Goal: Find specific page/section: Find specific page/section

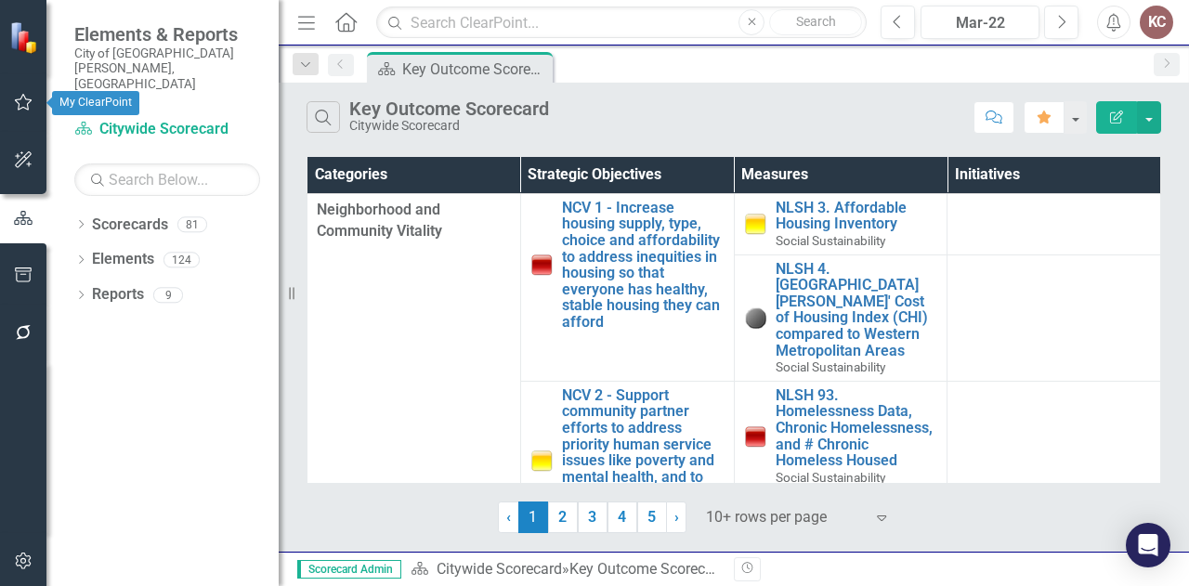
click at [19, 107] on icon "button" at bounding box center [24, 102] width 20 height 15
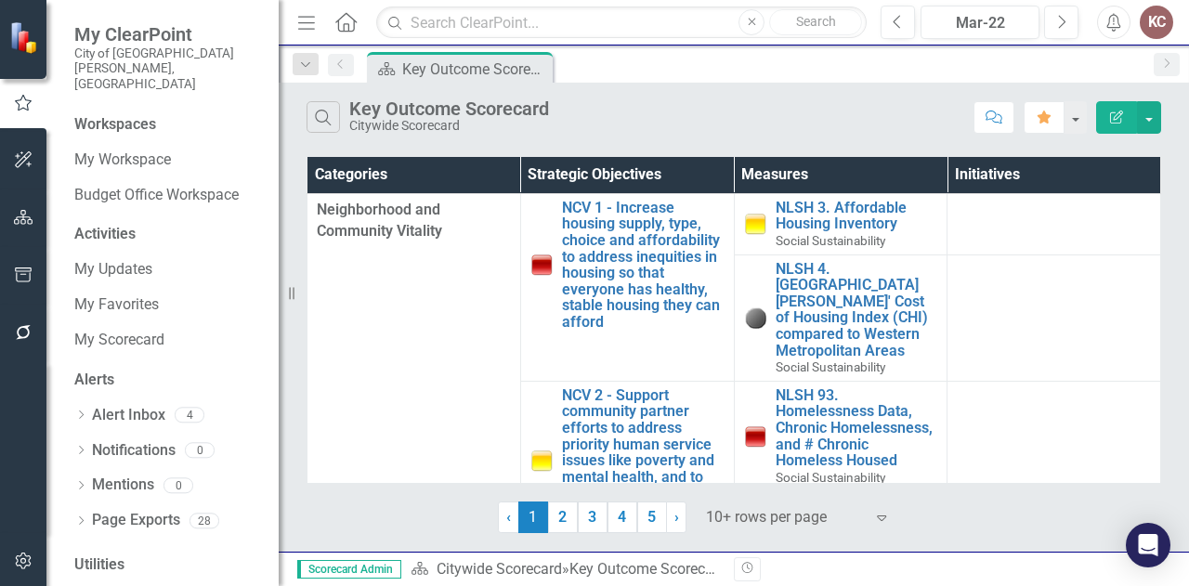
click at [797, 118] on div "Search Key Outcome Scorecard Citywide Scorecard" at bounding box center [636, 117] width 658 height 32
click at [994, 20] on div "Mar-22" at bounding box center [980, 23] width 106 height 22
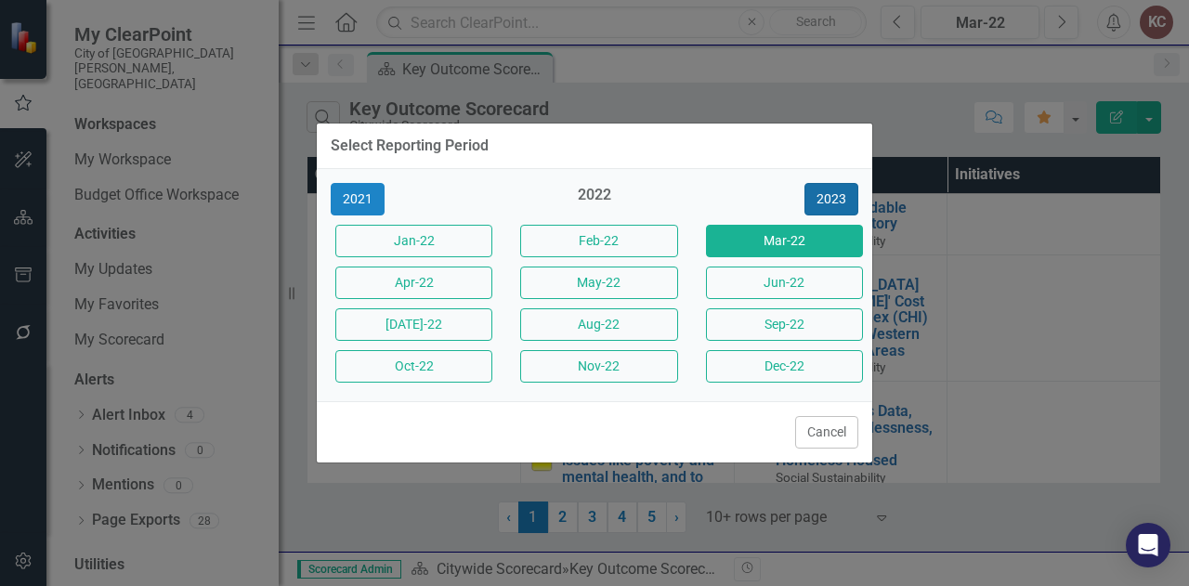
click at [825, 203] on button "2023" at bounding box center [832, 199] width 54 height 33
click at [823, 203] on button "2024" at bounding box center [832, 199] width 54 height 33
click at [823, 203] on button "2025" at bounding box center [832, 199] width 54 height 33
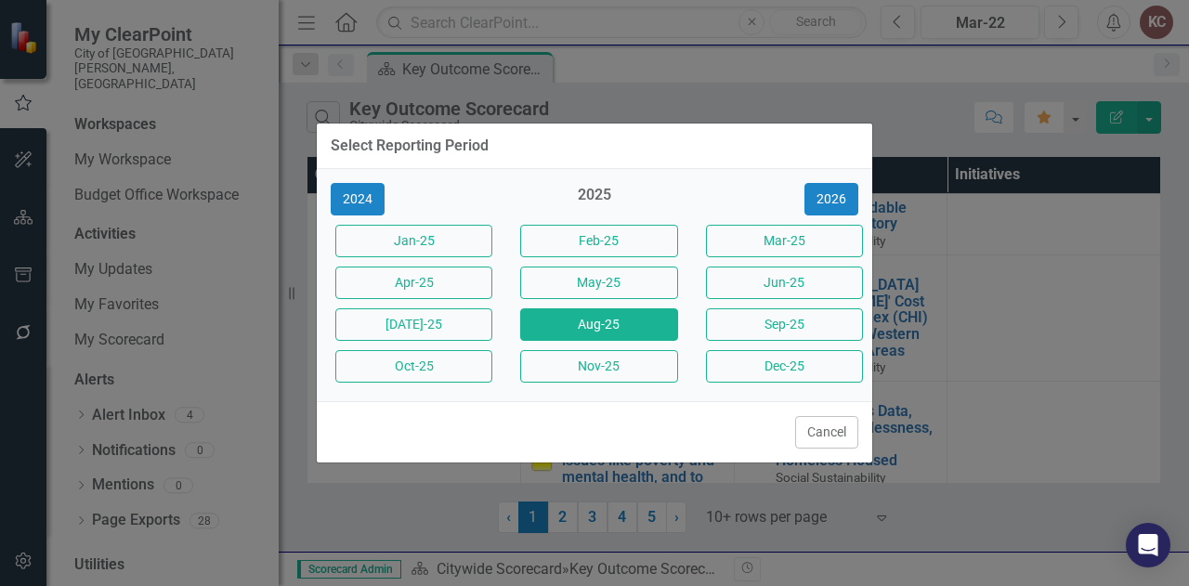
click at [615, 325] on button "Aug-25" at bounding box center [598, 324] width 157 height 33
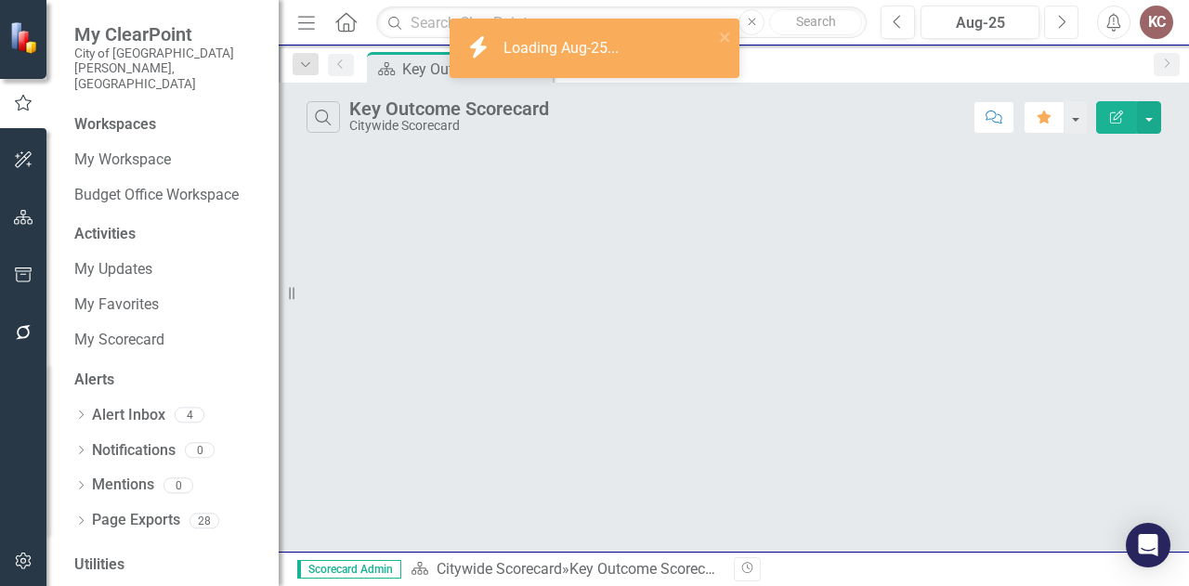
click at [1065, 33] on button "Next" at bounding box center [1061, 22] width 34 height 33
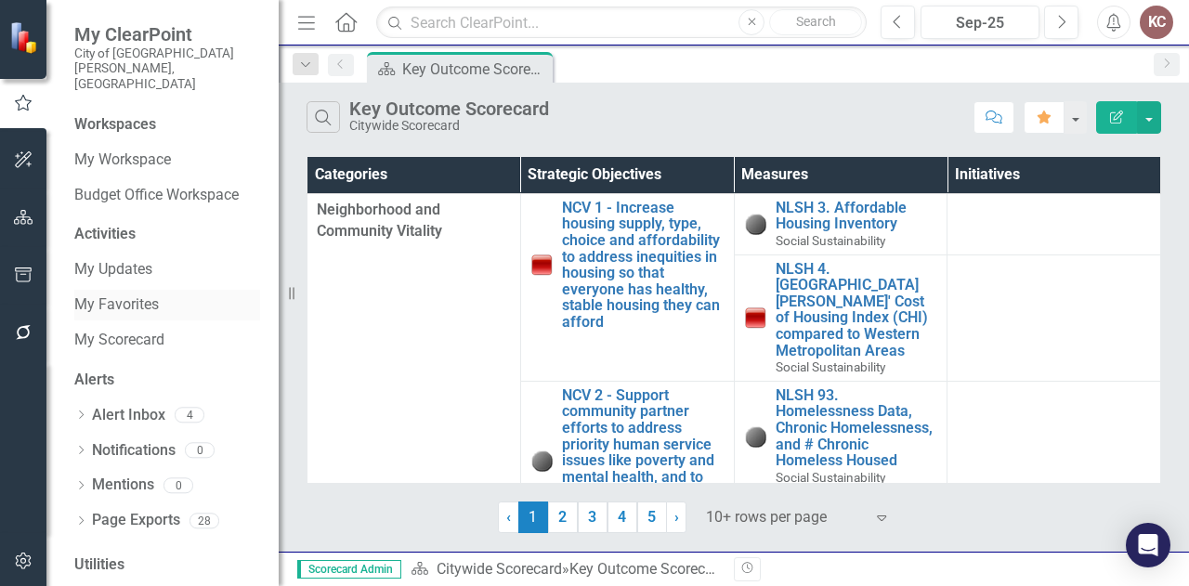
click at [98, 294] on link "My Favorites" at bounding box center [167, 304] width 186 height 21
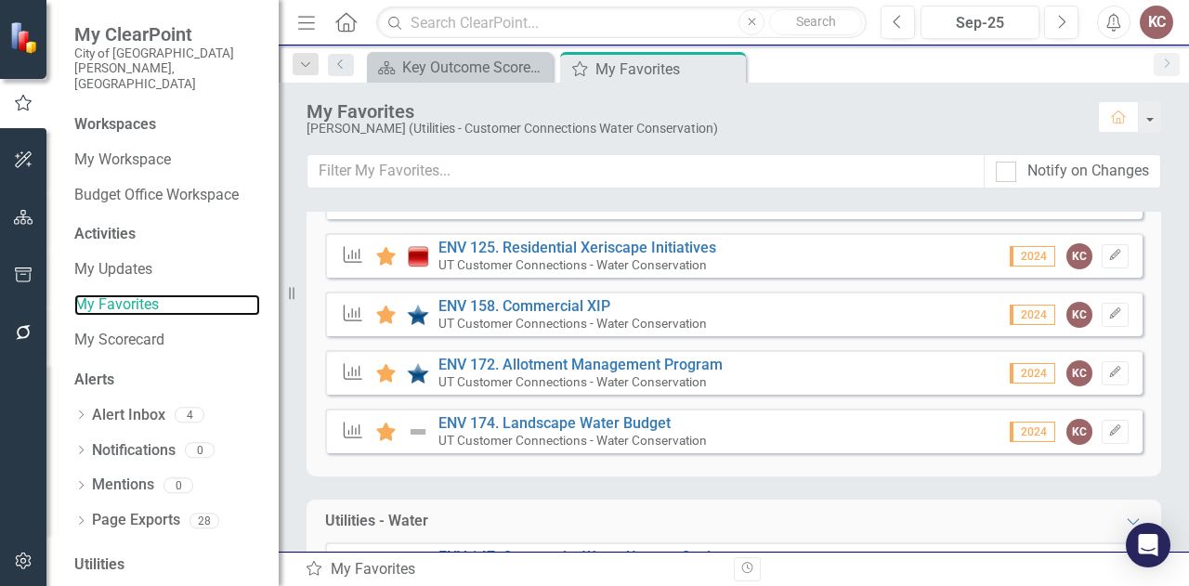
scroll to position [372, 0]
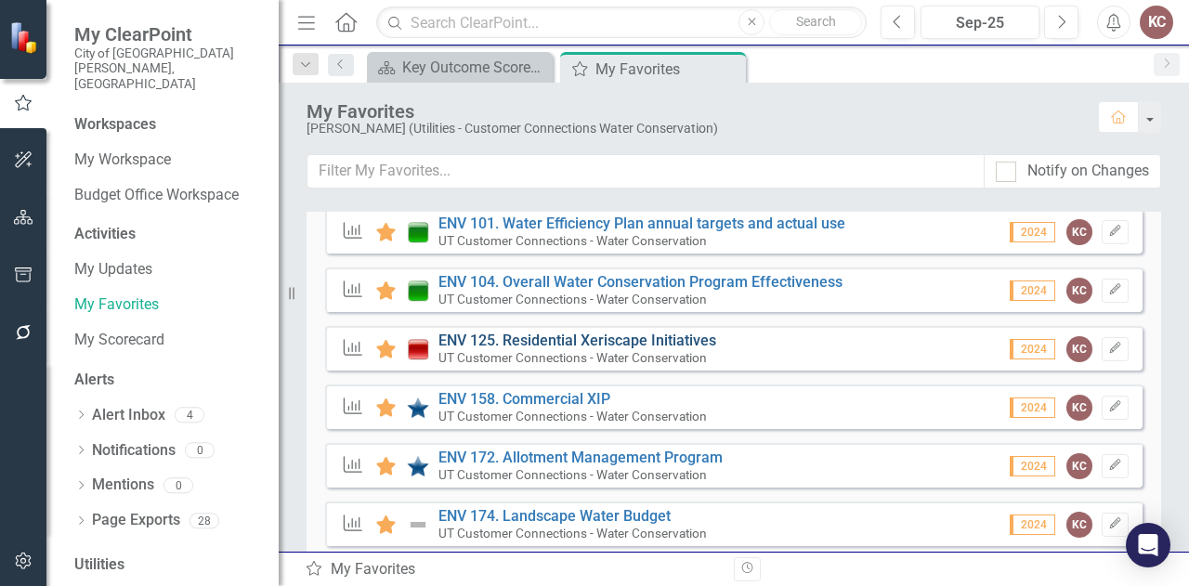
click at [627, 341] on link "ENV 125. Residential Xeriscape Initiatives" at bounding box center [577, 341] width 278 height 18
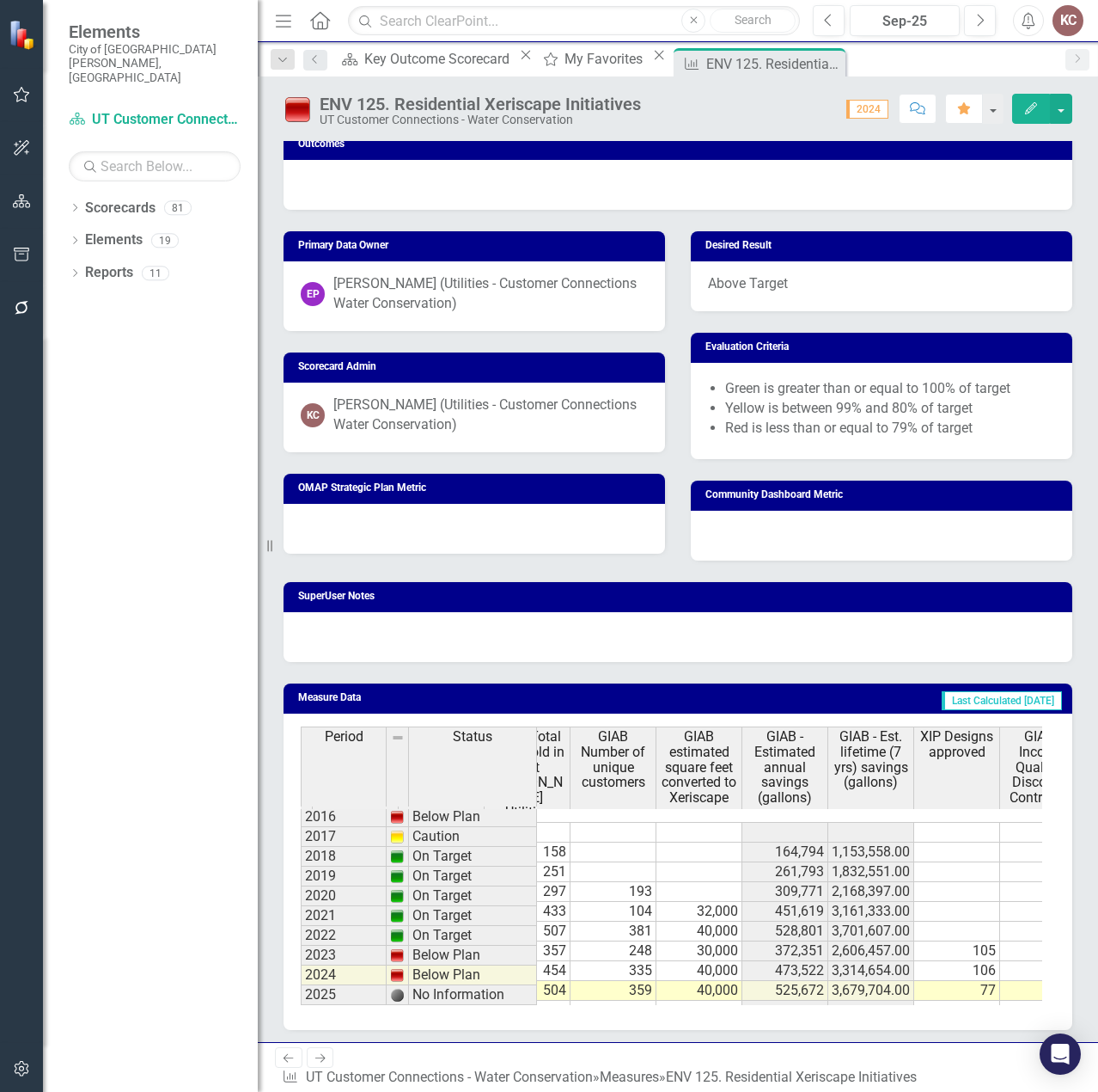
scroll to position [0, 1333]
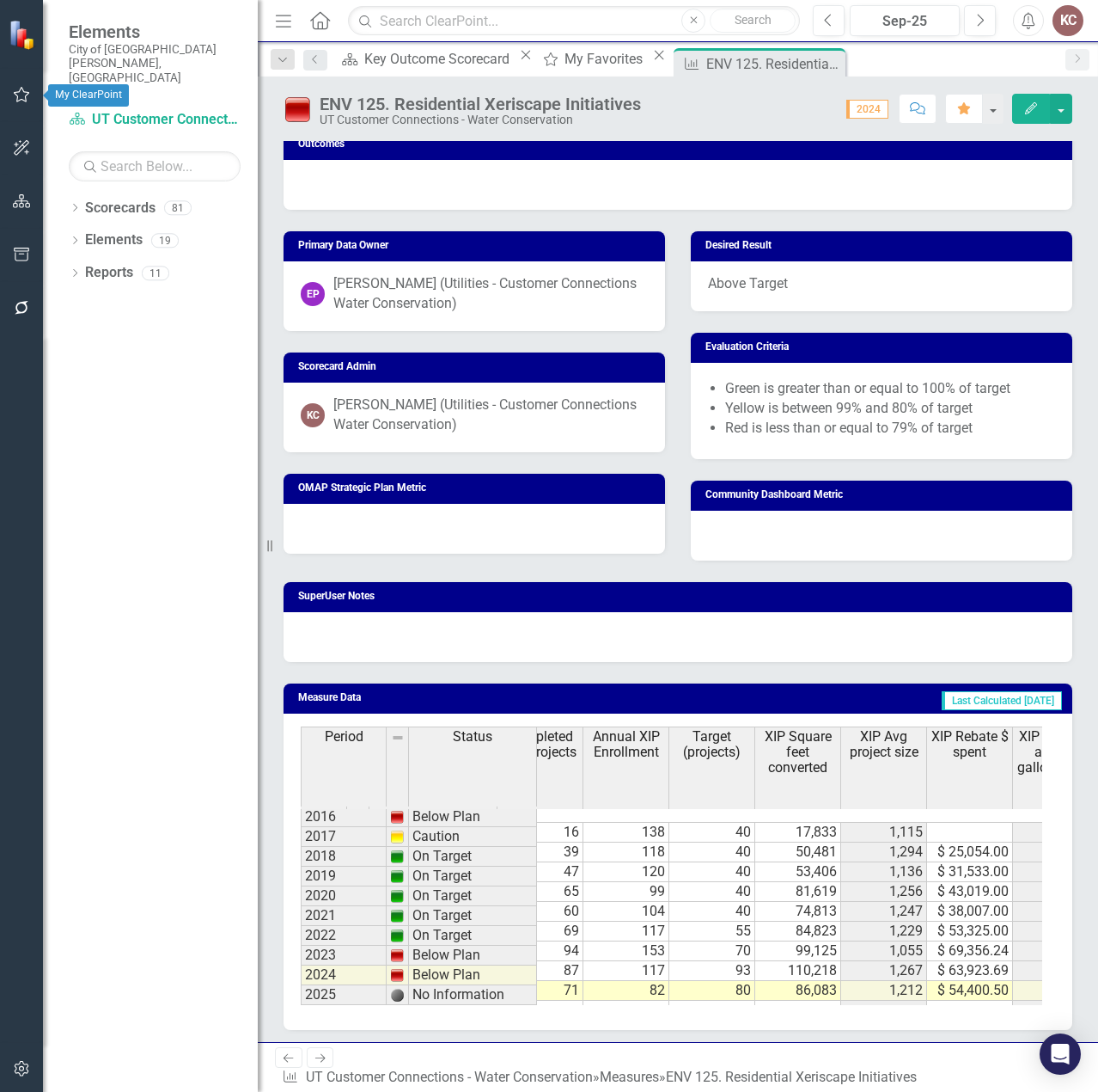
click at [24, 100] on icon "button" at bounding box center [22, 94] width 19 height 14
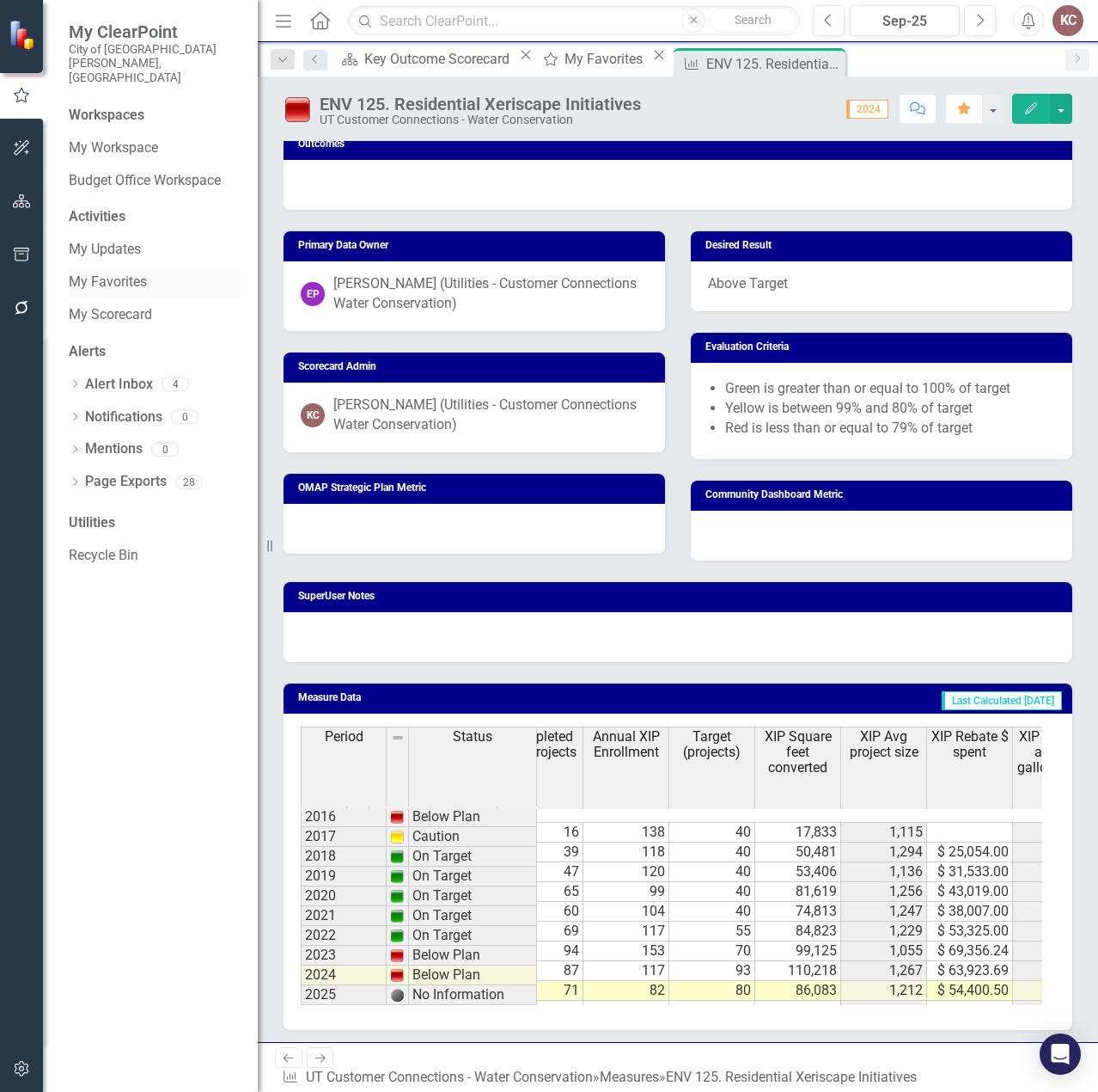
click at [101, 272] on link "My Favorites" at bounding box center [154, 281] width 172 height 19
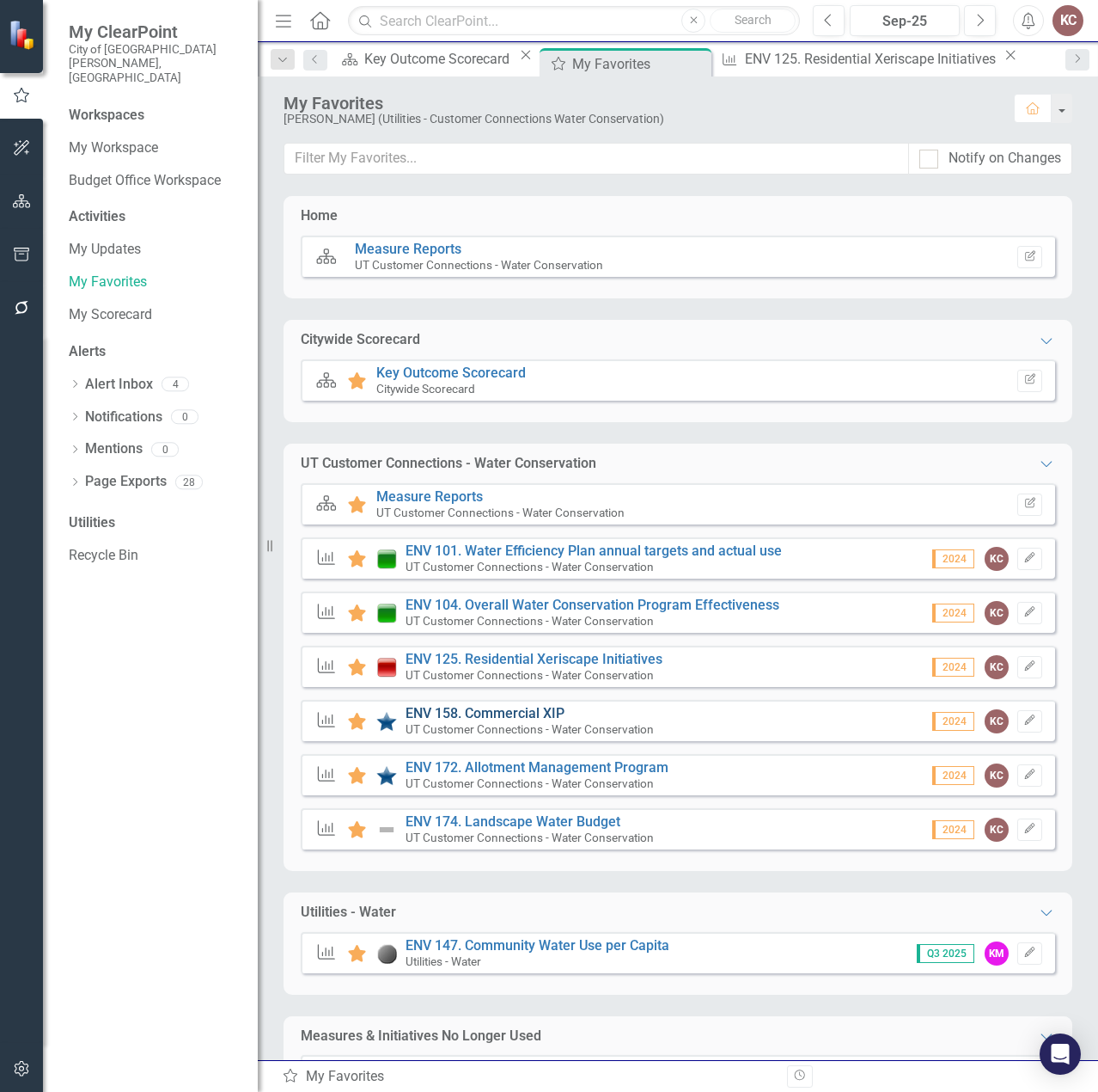
click at [512, 541] on link "ENV 158. Commercial XIP" at bounding box center [485, 714] width 159 height 17
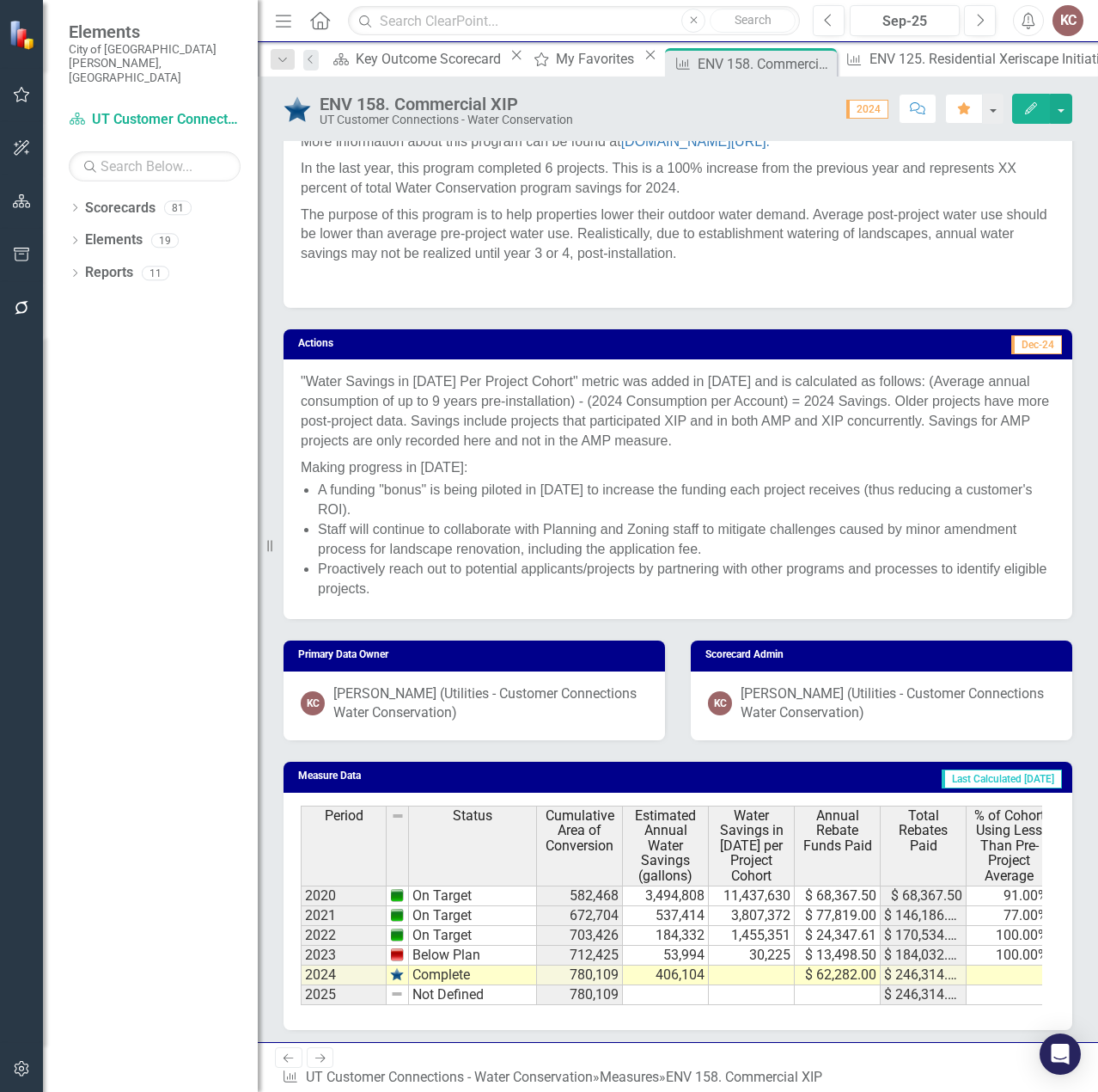
scroll to position [0, 175]
drag, startPoint x: 880, startPoint y: 439, endPoint x: 883, endPoint y: 423, distance: 16.3
click at [879, 440] on p ""Water Savings in [DATE] Per Project Cohort" metric was added in [DATE] and is …" at bounding box center [678, 413] width 755 height 81
